Goal: Transaction & Acquisition: Purchase product/service

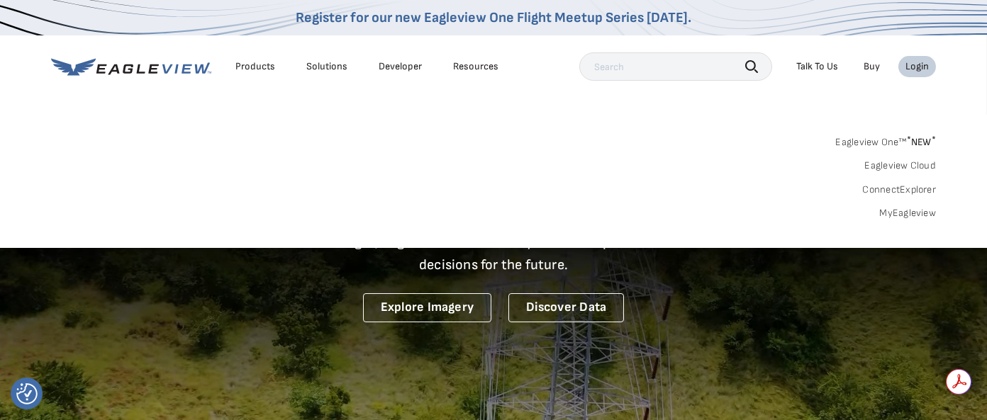
click at [925, 62] on div "Login" at bounding box center [916, 66] width 23 height 13
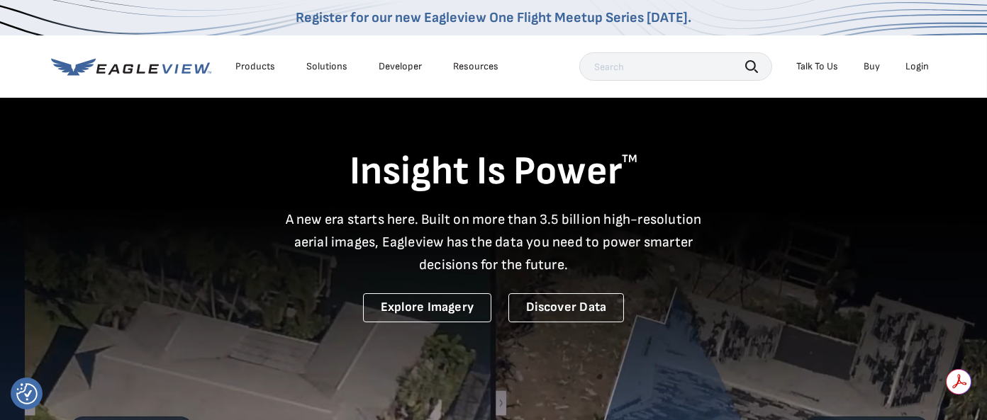
click at [916, 65] on div "Login" at bounding box center [916, 66] width 23 height 13
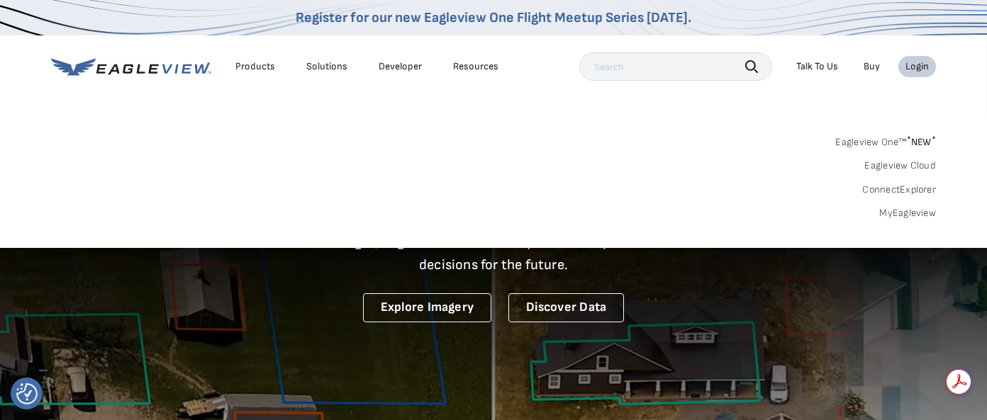
click at [908, 64] on div "Login" at bounding box center [916, 66] width 23 height 13
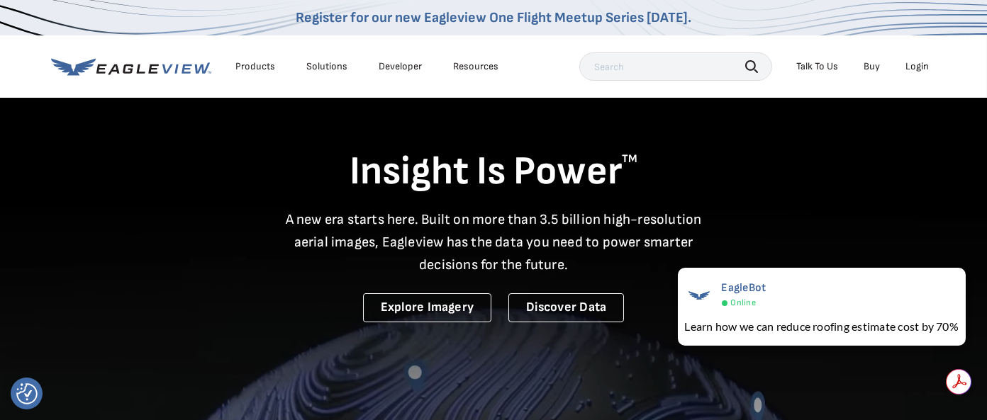
click at [908, 64] on div "Login" at bounding box center [916, 66] width 23 height 13
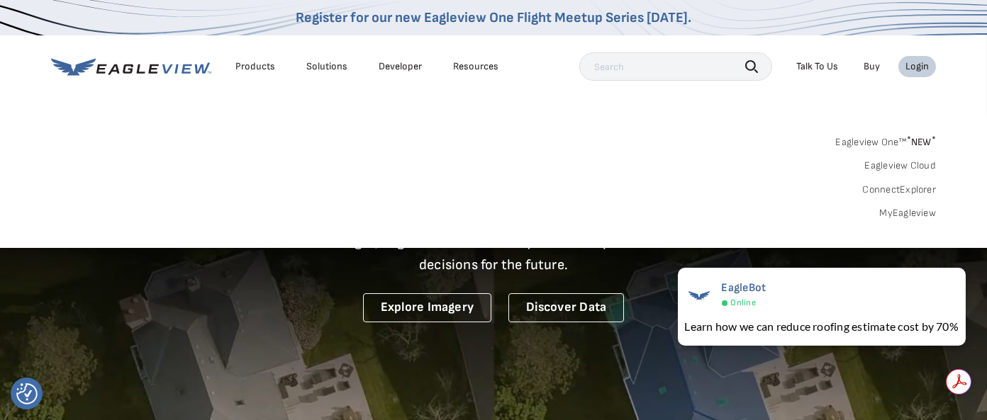
click at [908, 64] on div "Login" at bounding box center [916, 66] width 23 height 13
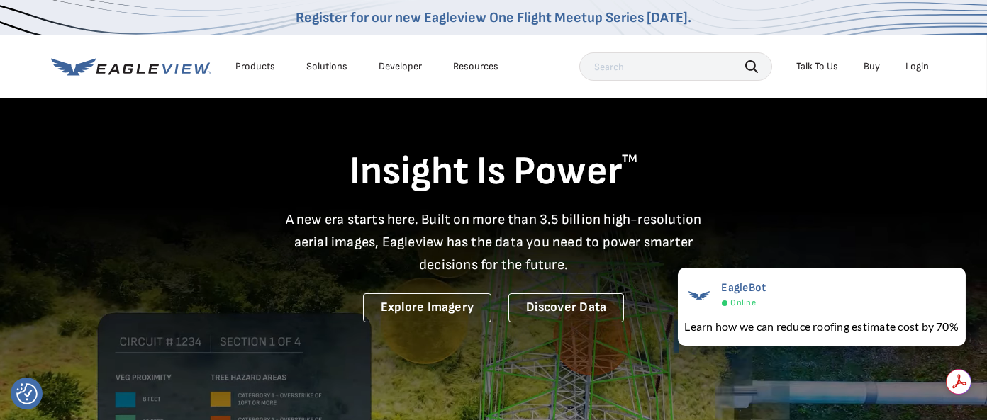
click at [908, 64] on div "Login" at bounding box center [916, 66] width 23 height 13
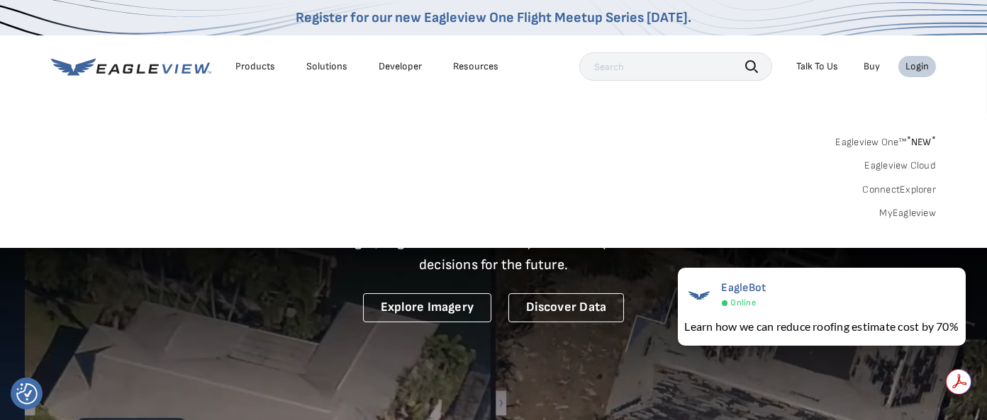
click at [908, 64] on div "Login" at bounding box center [916, 66] width 23 height 13
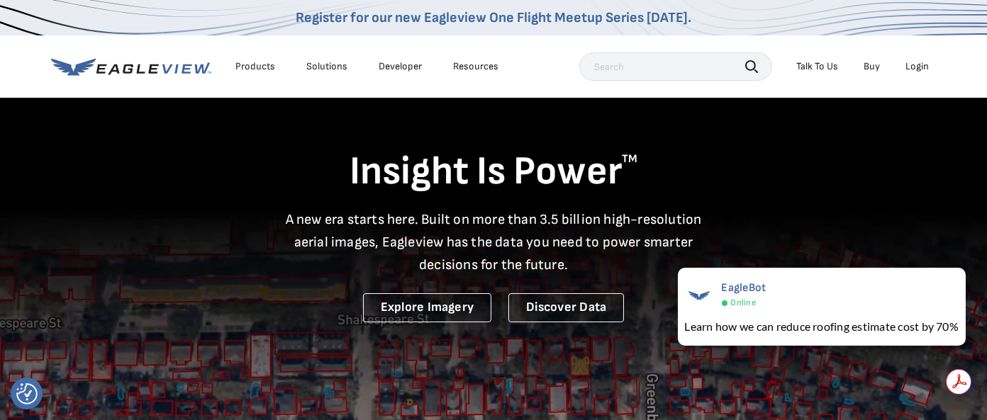
click at [908, 64] on div "Login" at bounding box center [916, 66] width 23 height 13
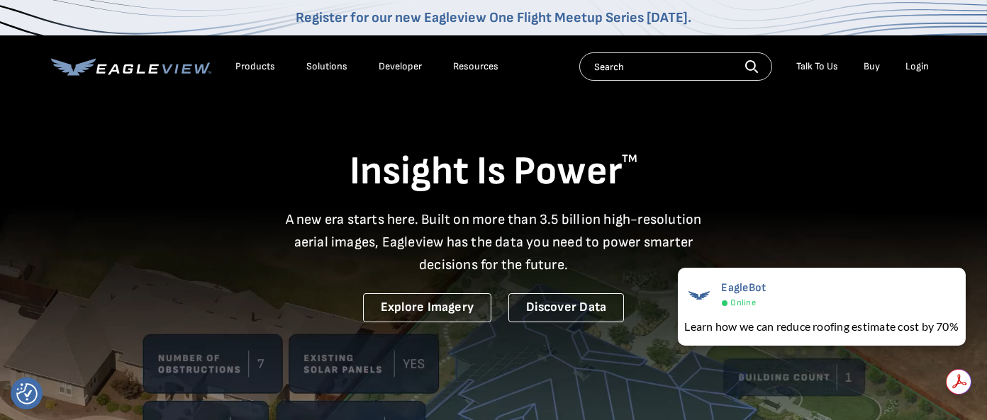
click at [921, 63] on div "Login" at bounding box center [916, 66] width 23 height 13
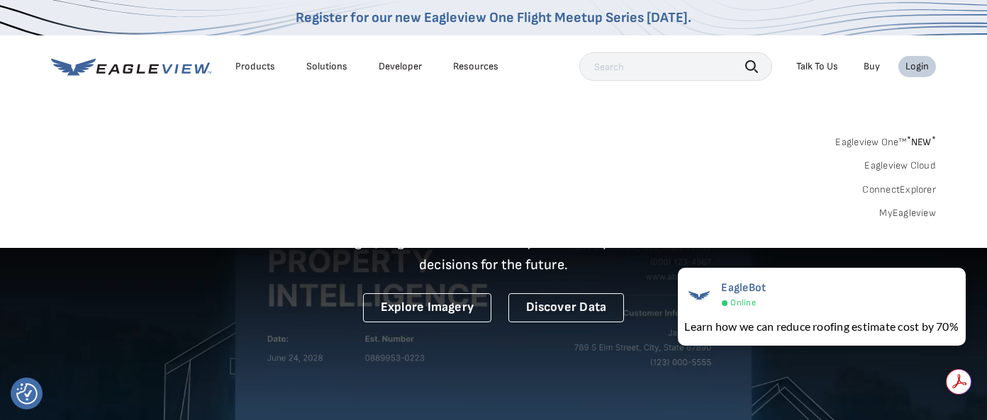
click at [921, 63] on div "Login" at bounding box center [916, 66] width 23 height 13
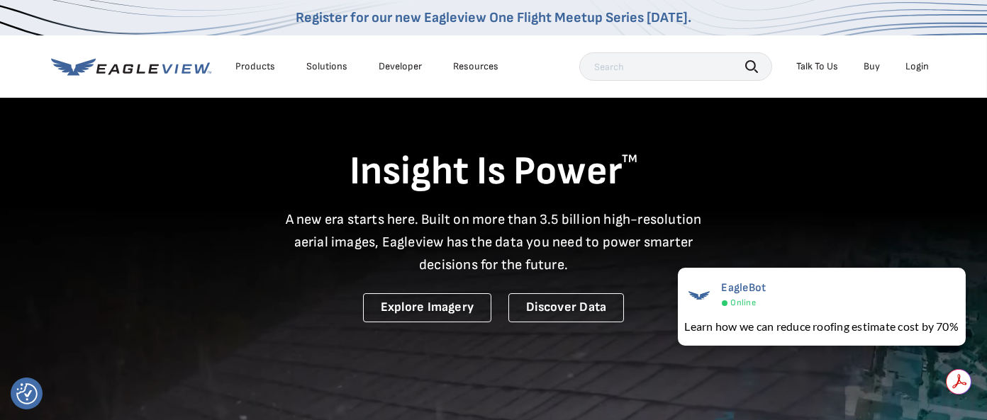
click at [921, 63] on div "Login" at bounding box center [916, 66] width 23 height 13
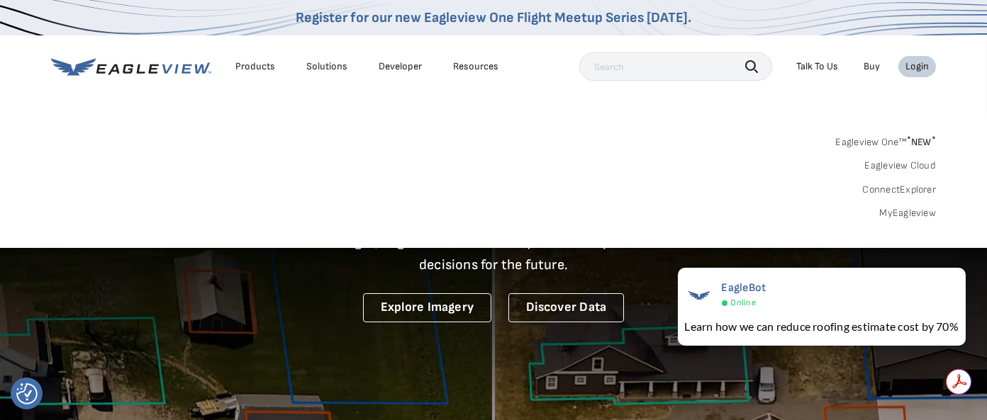
click at [894, 136] on link "Eagleview One™ * NEW *" at bounding box center [885, 140] width 101 height 16
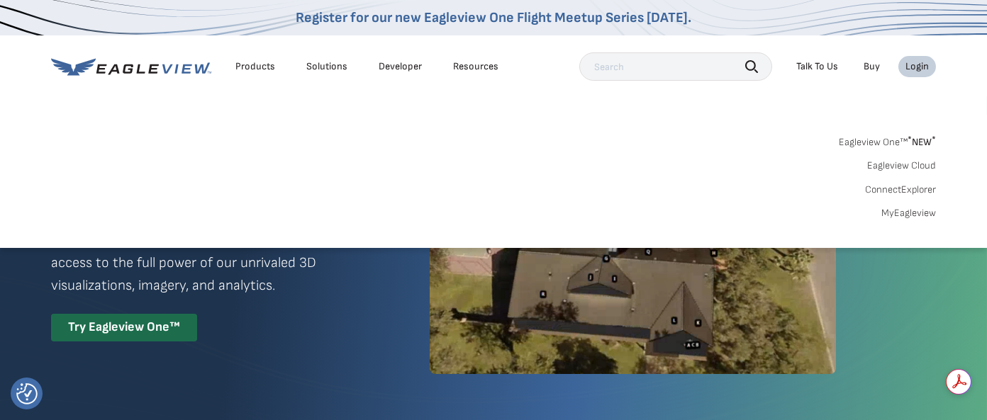
click at [872, 137] on link "Eagleview One™ * NEW *" at bounding box center [887, 140] width 97 height 16
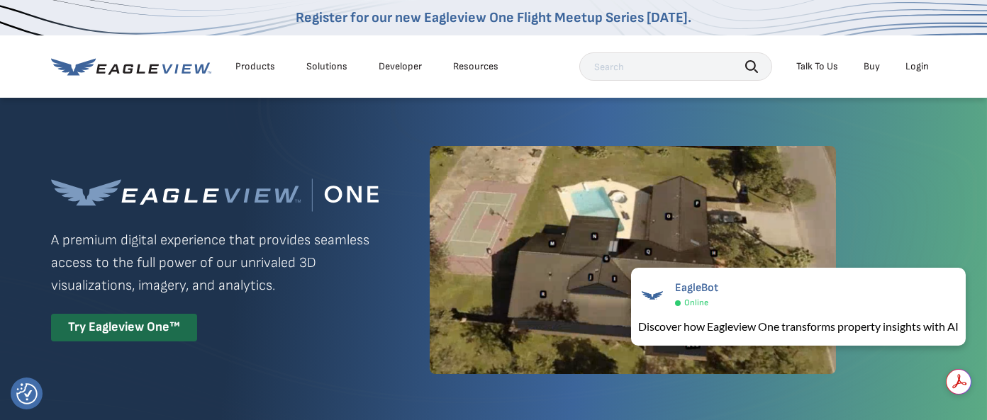
click at [925, 62] on div "Login" at bounding box center [916, 66] width 23 height 13
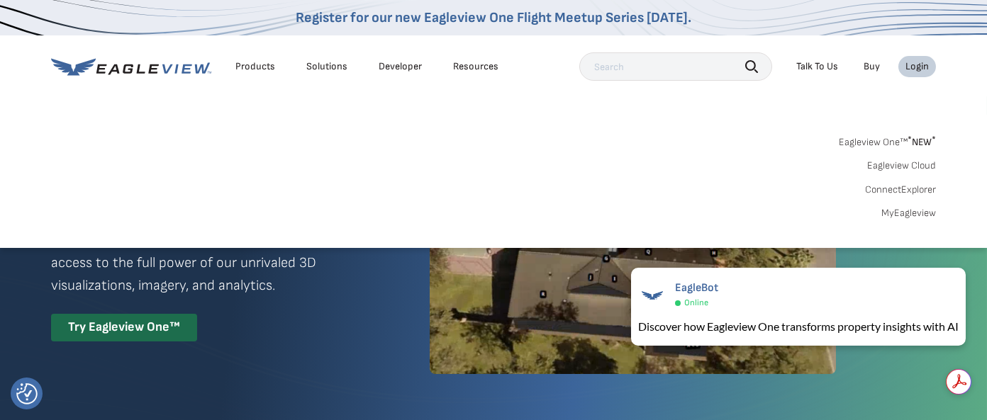
click at [925, 62] on div "Login" at bounding box center [916, 66] width 23 height 13
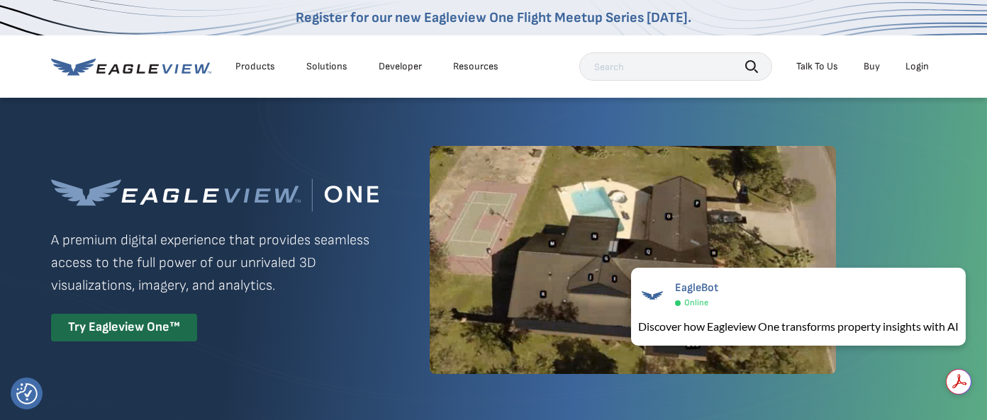
click at [925, 62] on div "Login" at bounding box center [916, 66] width 23 height 13
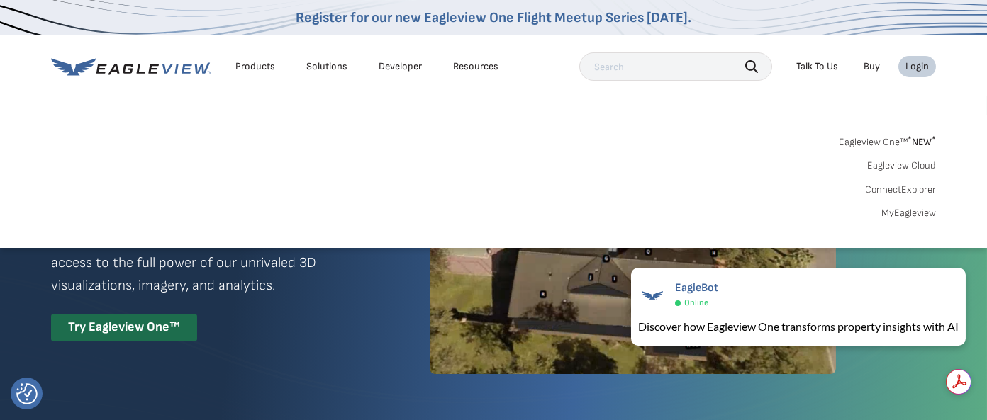
click at [904, 187] on link "ConnectExplorer" at bounding box center [900, 190] width 71 height 13
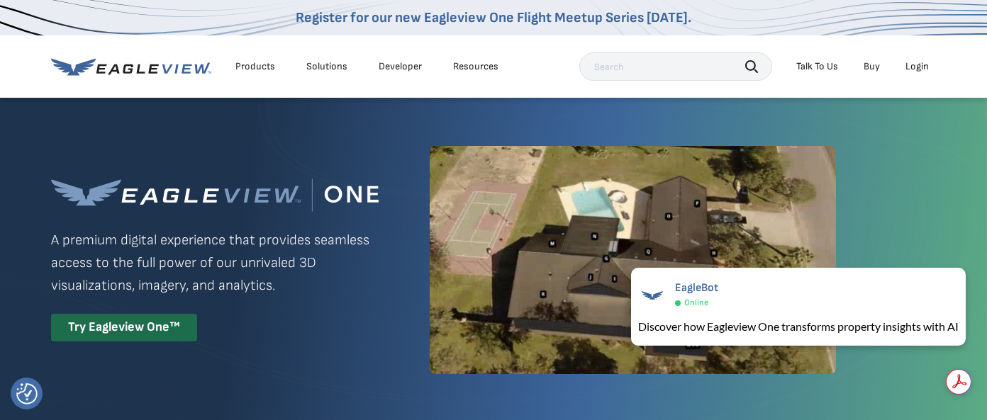
click at [913, 65] on div "Login" at bounding box center [916, 66] width 23 height 13
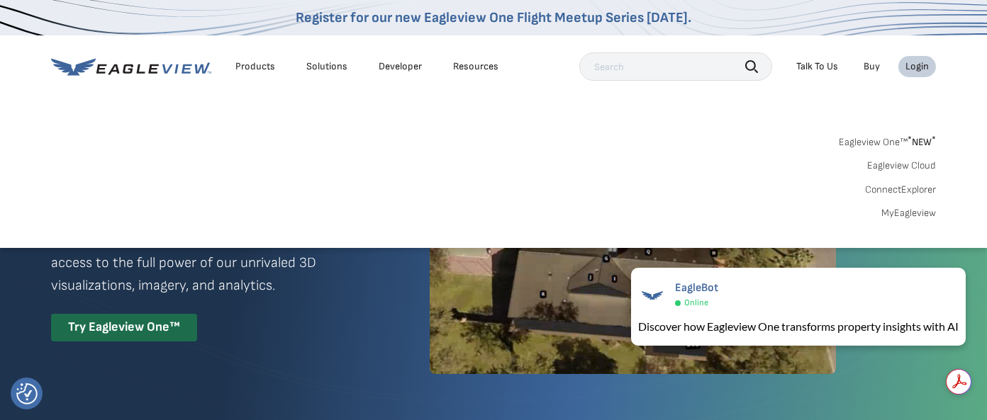
click at [879, 163] on link "Eagleview Cloud" at bounding box center [901, 166] width 69 height 13
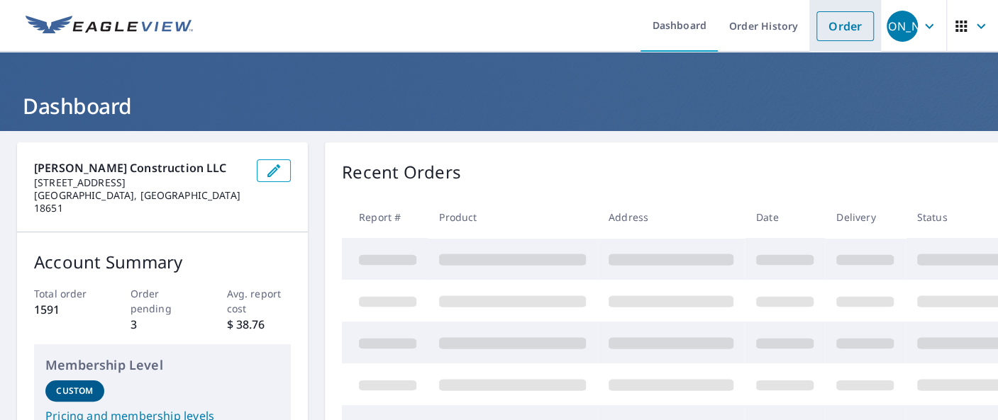
click at [822, 33] on link "Order" at bounding box center [844, 26] width 57 height 30
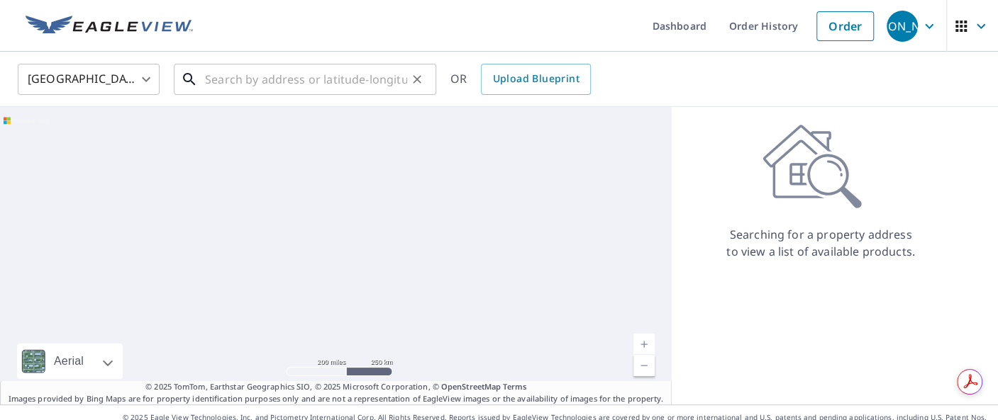
click at [365, 77] on input "text" at bounding box center [306, 80] width 202 height 40
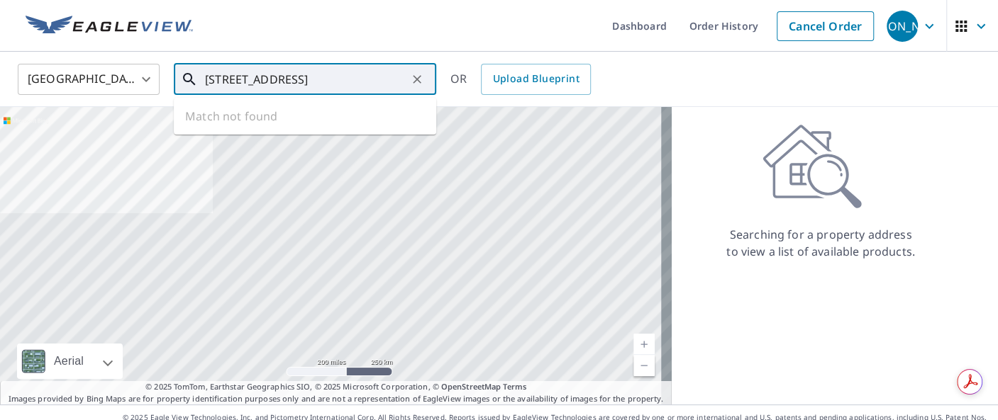
scroll to position [0, 13]
type input "108 -110 buttercup rd wildwood crest nj"
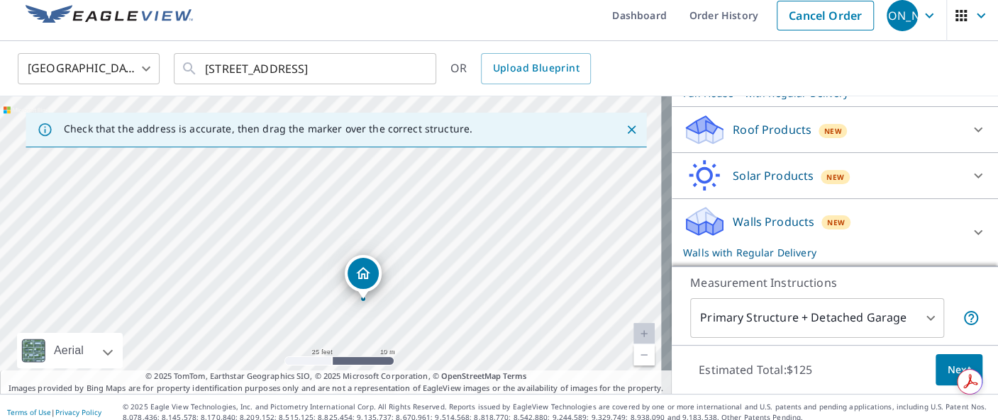
scroll to position [20, 0]
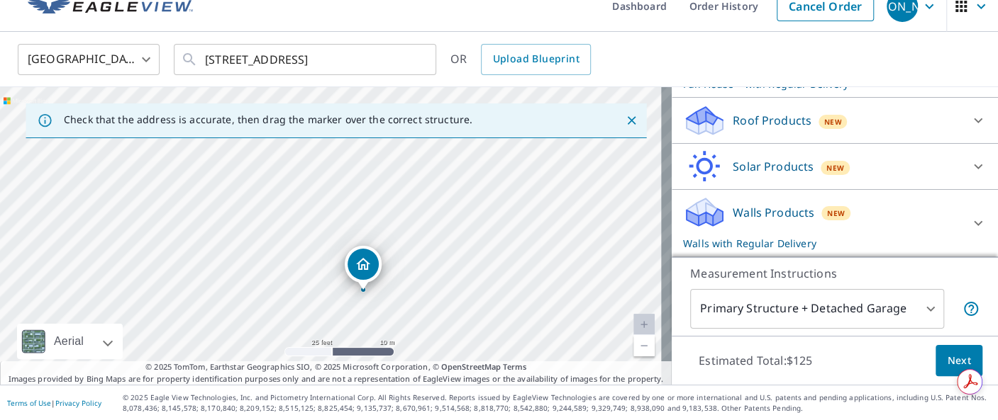
click at [727, 223] on div "Walls Products New Walls with Regular Delivery" at bounding box center [822, 223] width 278 height 55
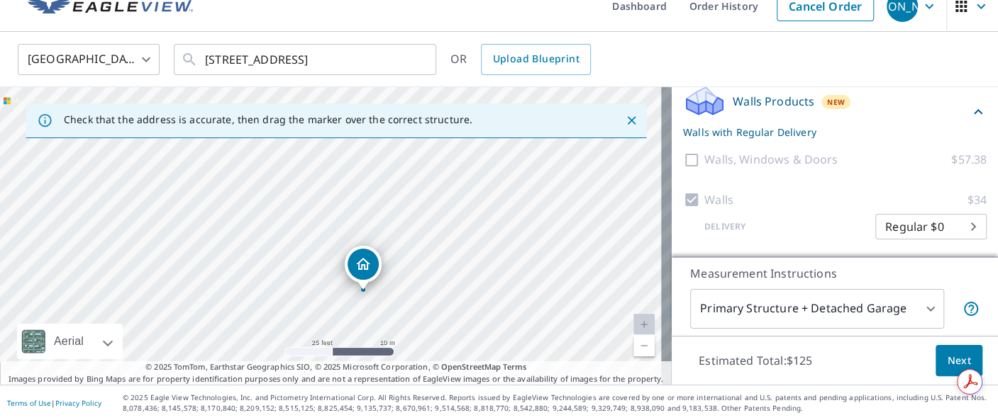
scroll to position [326, 0]
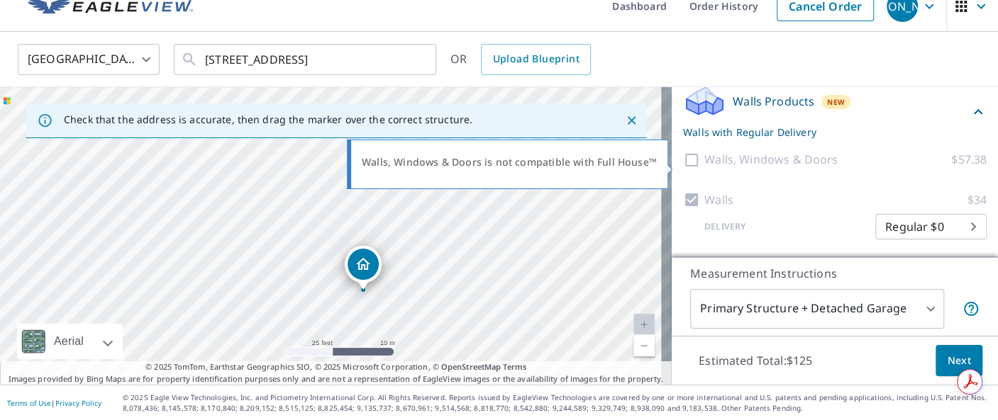
click at [683, 165] on div at bounding box center [693, 160] width 21 height 18
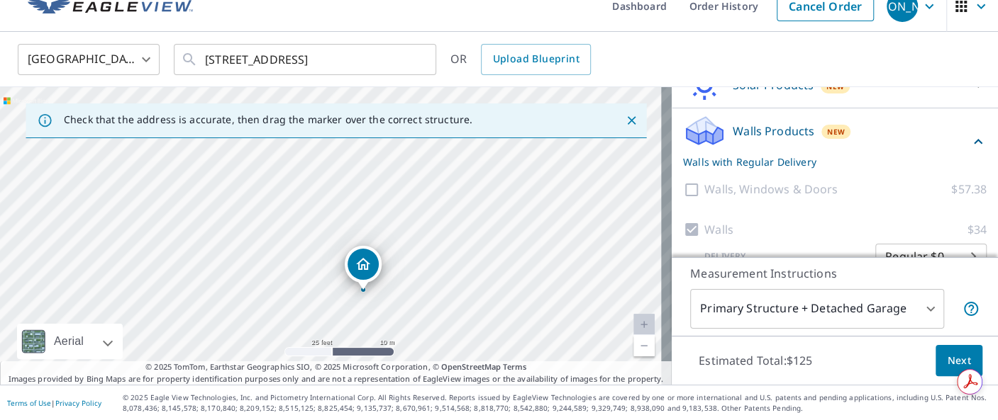
scroll to position [331, 0]
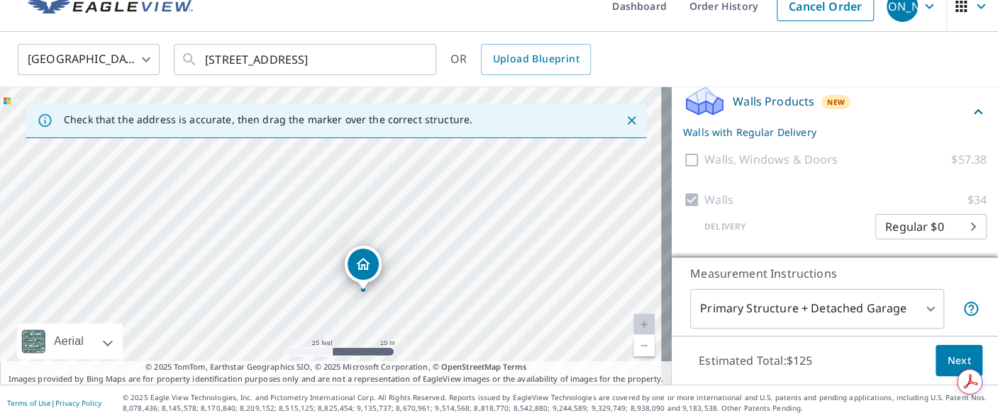
click at [947, 357] on span "Next" at bounding box center [959, 361] width 24 height 18
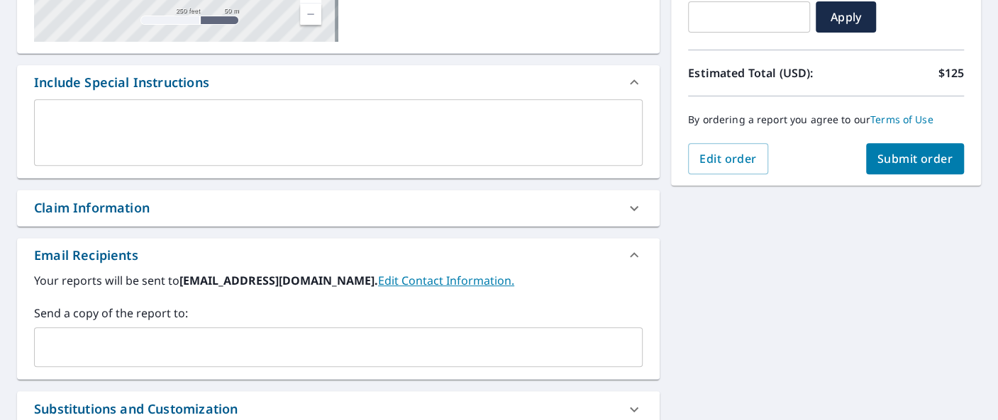
scroll to position [303, 0]
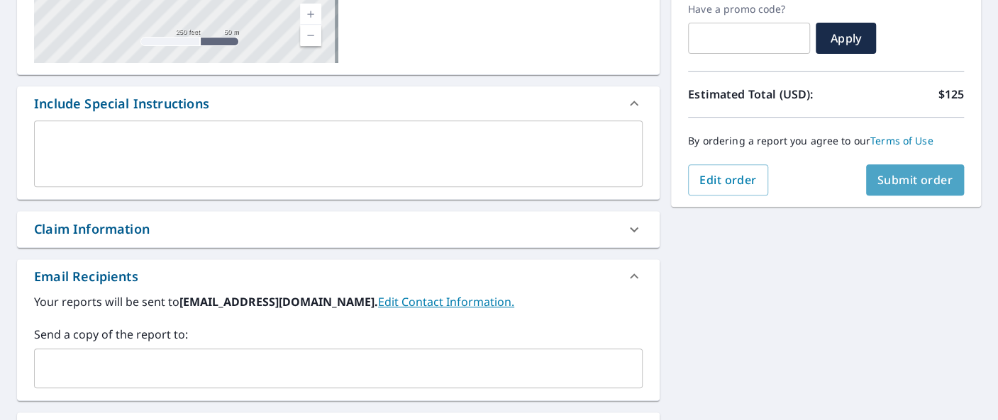
click at [917, 184] on span "Submit order" at bounding box center [915, 180] width 76 height 16
